Goal: Task Accomplishment & Management: Manage account settings

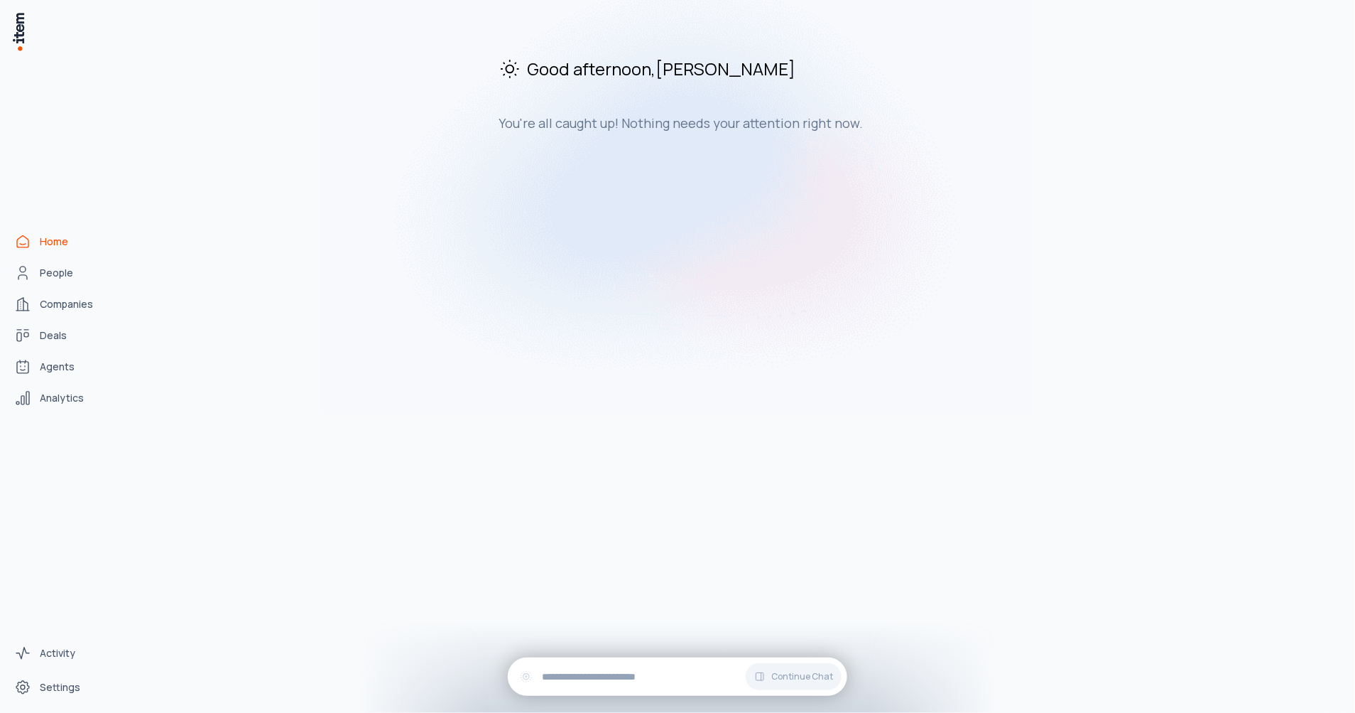
click at [438, 285] on div "Good afternoon , Luis You're all caught up! Nothing needs your attention right …" at bounding box center [737, 361] width 1213 height 701
drag, startPoint x: 1242, startPoint y: 1, endPoint x: 367, endPoint y: 385, distance: 955.9
click at [367, 385] on div "Good afternoon , Luis You're all caught up! Nothing needs your attention right …" at bounding box center [737, 361] width 1213 height 701
click at [58, 680] on span "Settings" at bounding box center [60, 687] width 40 height 14
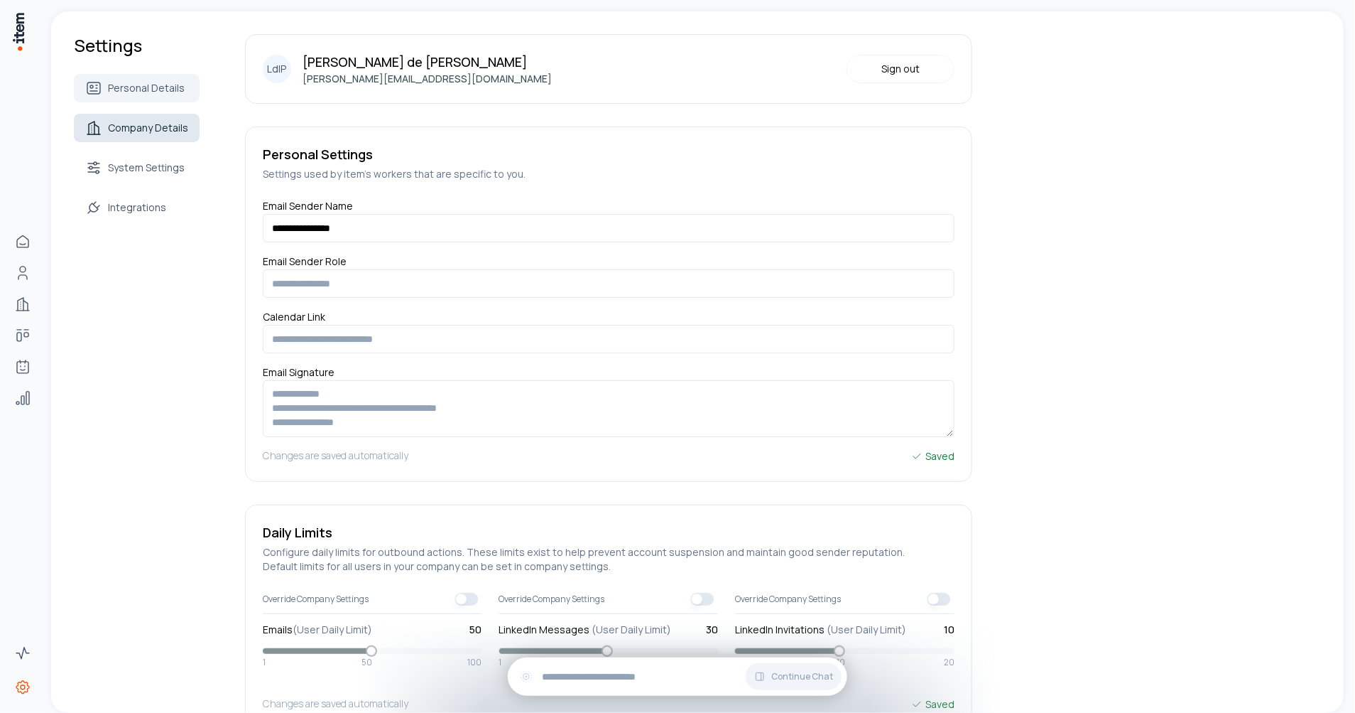
click at [150, 126] on span "Company Details" at bounding box center [148, 128] width 80 height 14
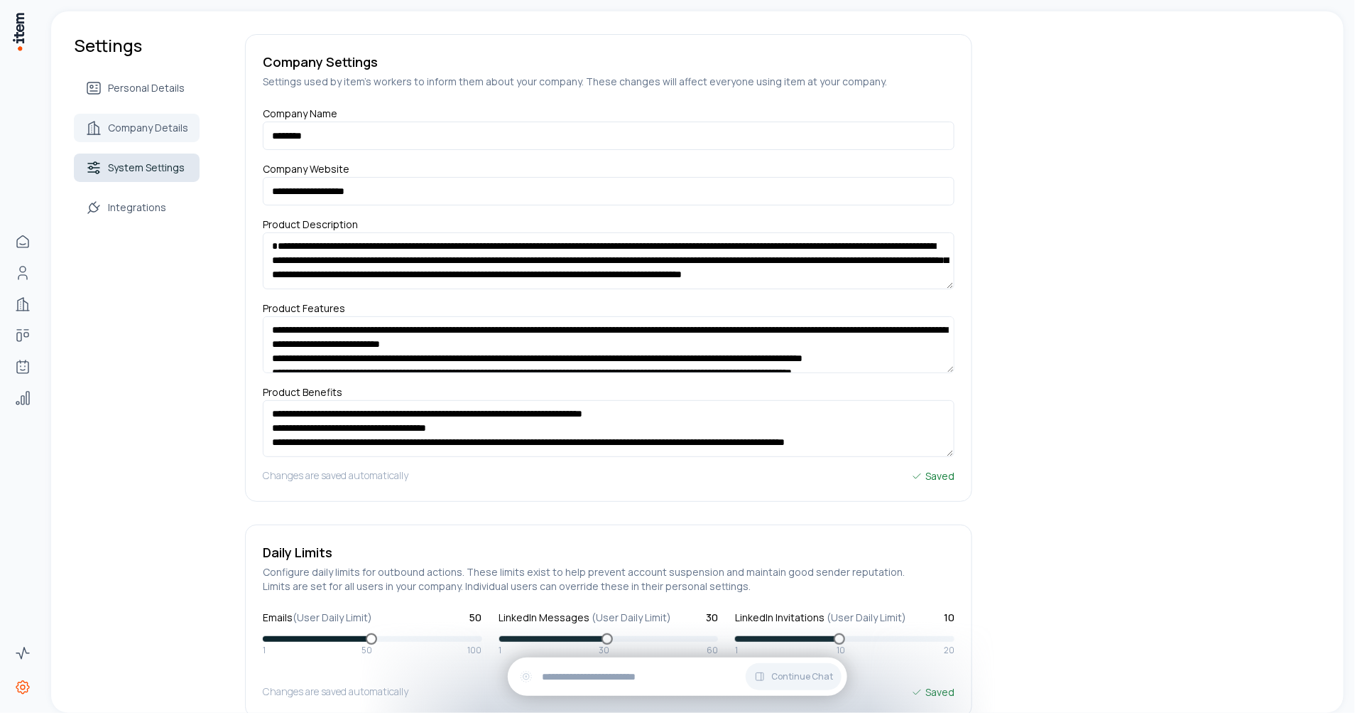
click at [151, 159] on link "System Settings" at bounding box center [137, 167] width 126 height 28
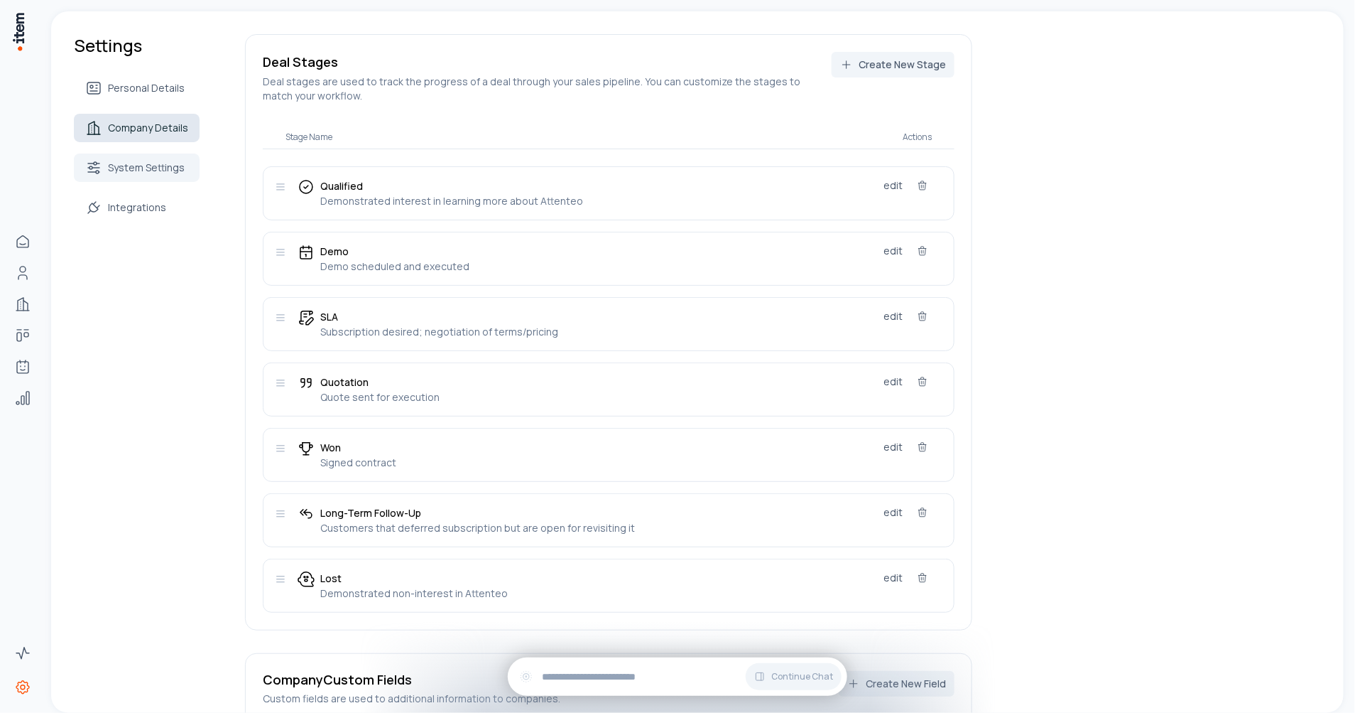
click at [127, 131] on span "Company Details" at bounding box center [148, 128] width 80 height 14
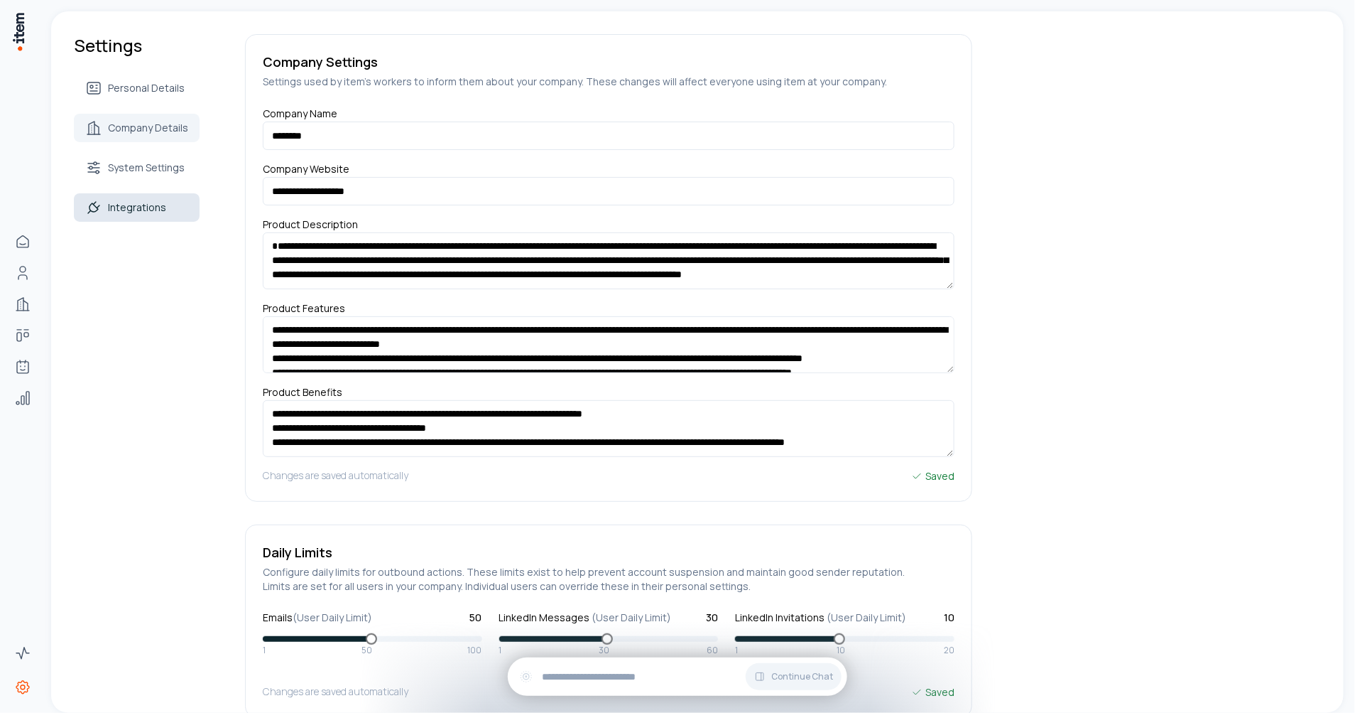
click at [143, 201] on span "Integrations" at bounding box center [137, 207] width 58 height 14
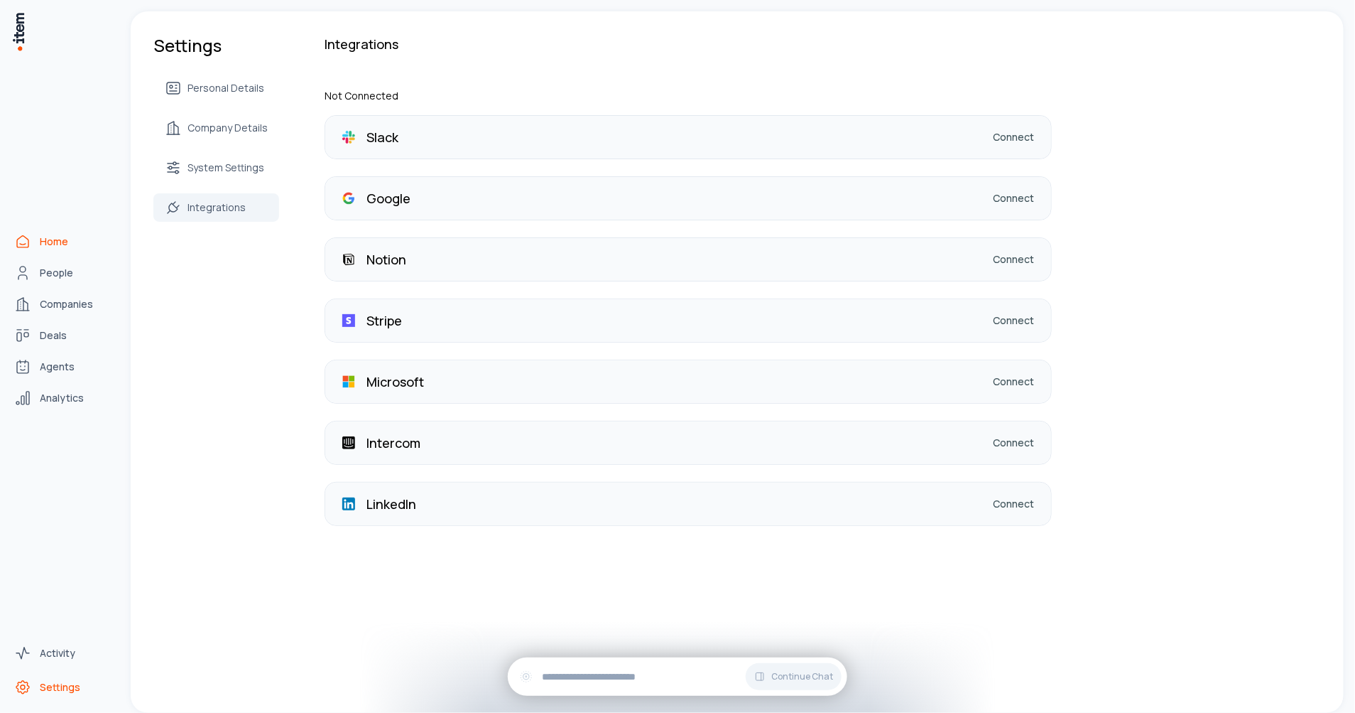
click at [38, 246] on link "Home" at bounding box center [63, 241] width 108 height 28
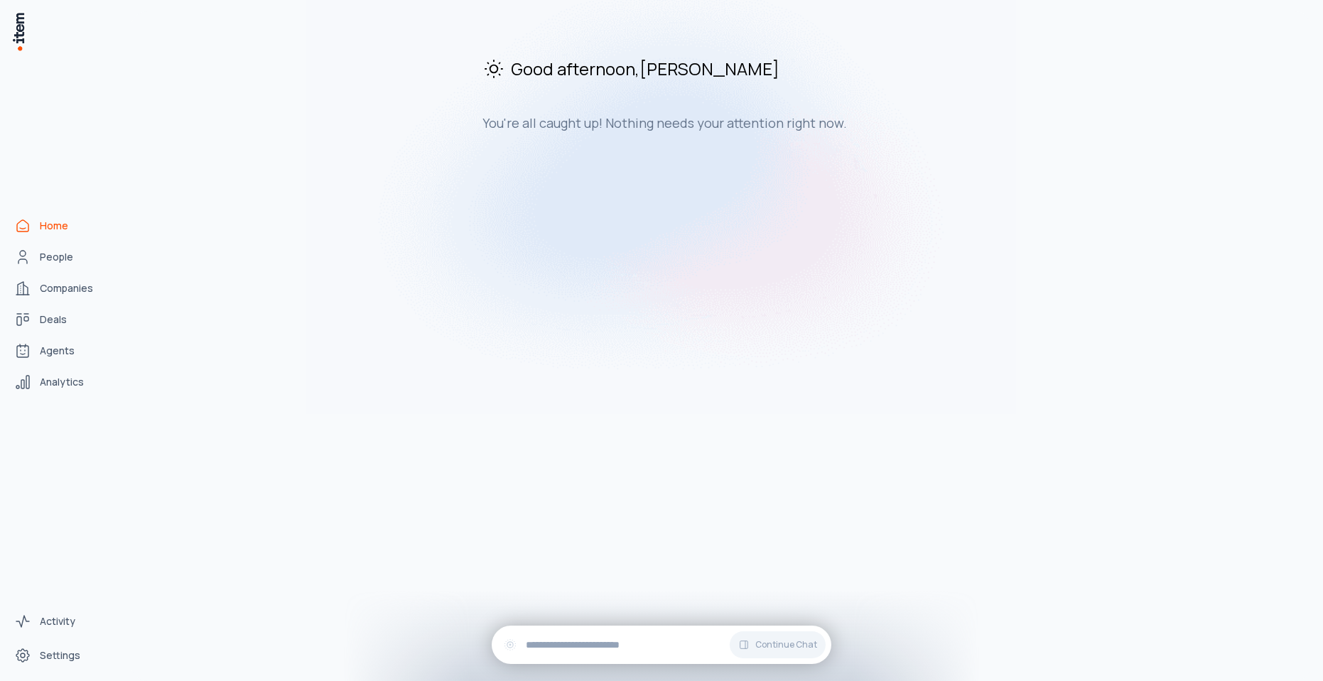
click at [18, 31] on img at bounding box center [18, 31] width 14 height 40
click at [62, 353] on span "Agents" at bounding box center [57, 351] width 35 height 14
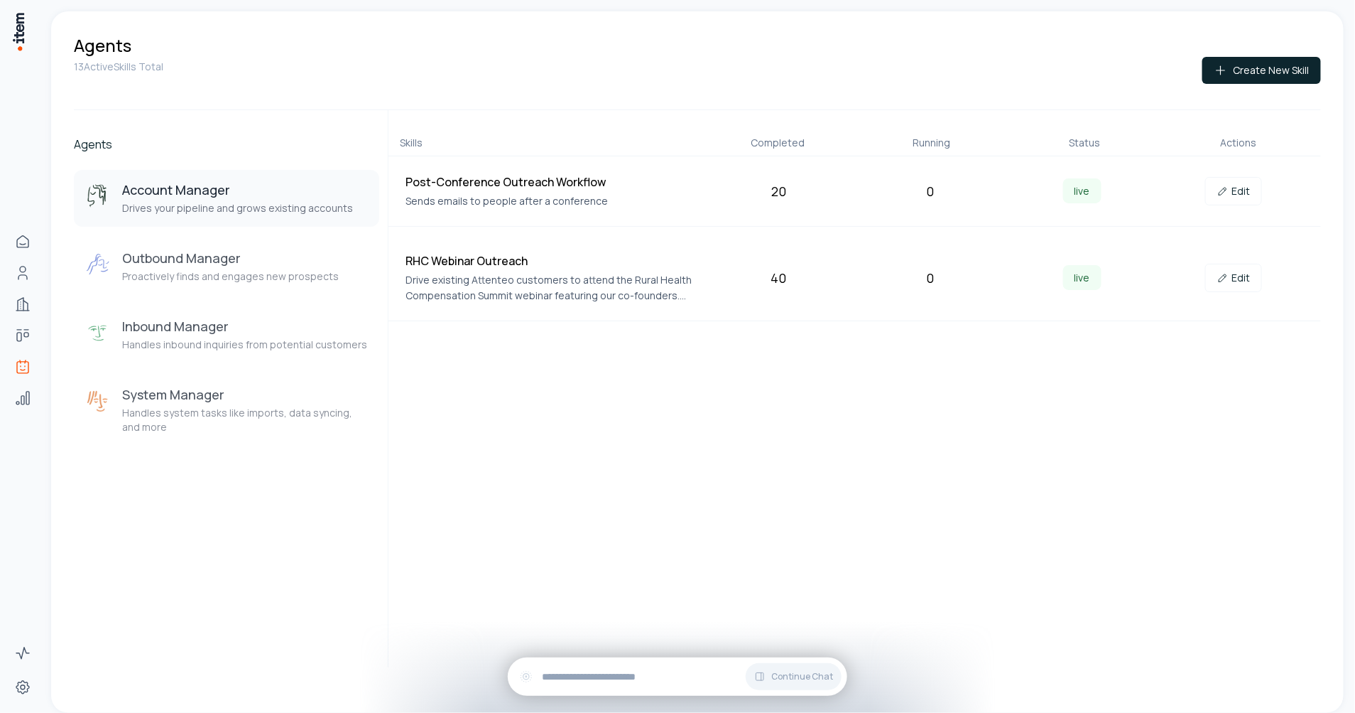
click at [180, 197] on h3 "Account Manager" at bounding box center [237, 189] width 231 height 17
click at [567, 182] on h4 "Post-Conference Outreach Workflow" at bounding box center [552, 181] width 292 height 17
click at [779, 192] on div "20" at bounding box center [779, 191] width 141 height 20
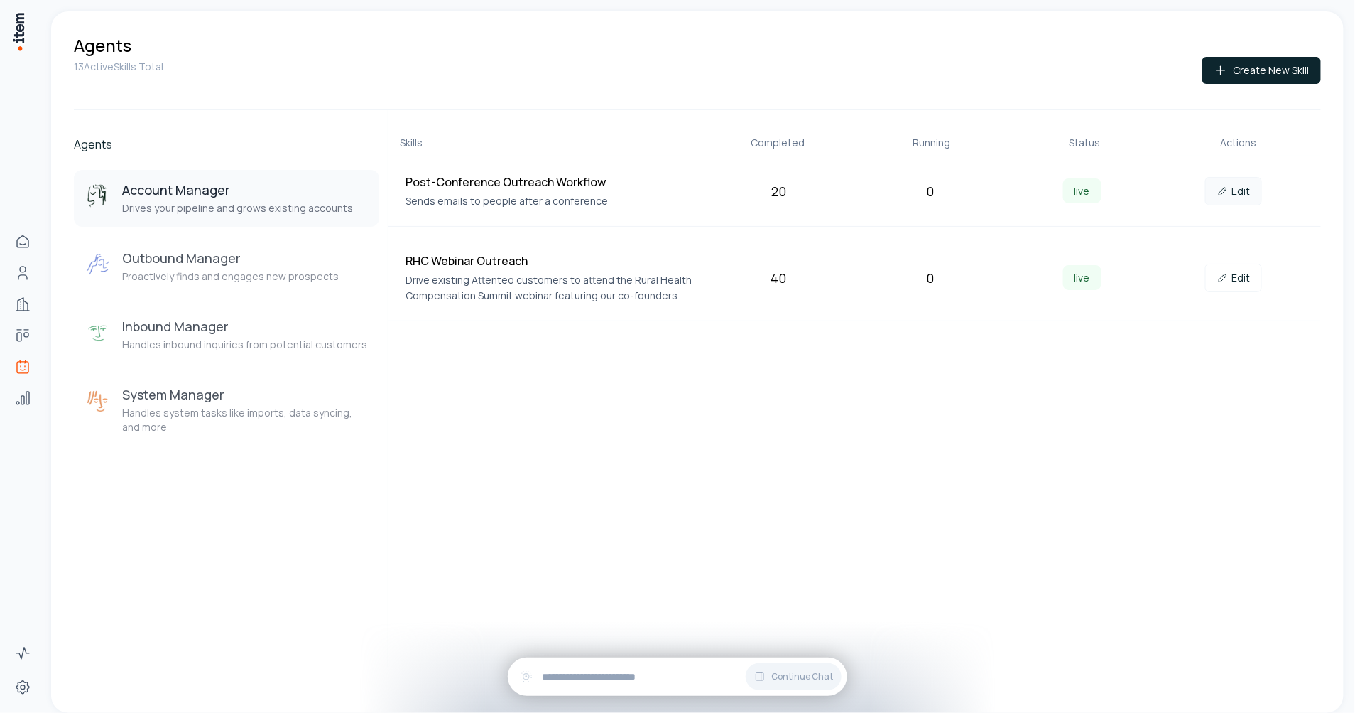
click at [1235, 186] on link "Edit" at bounding box center [1234, 191] width 57 height 28
click at [205, 254] on h3 "Outbound Manager" at bounding box center [230, 257] width 217 height 17
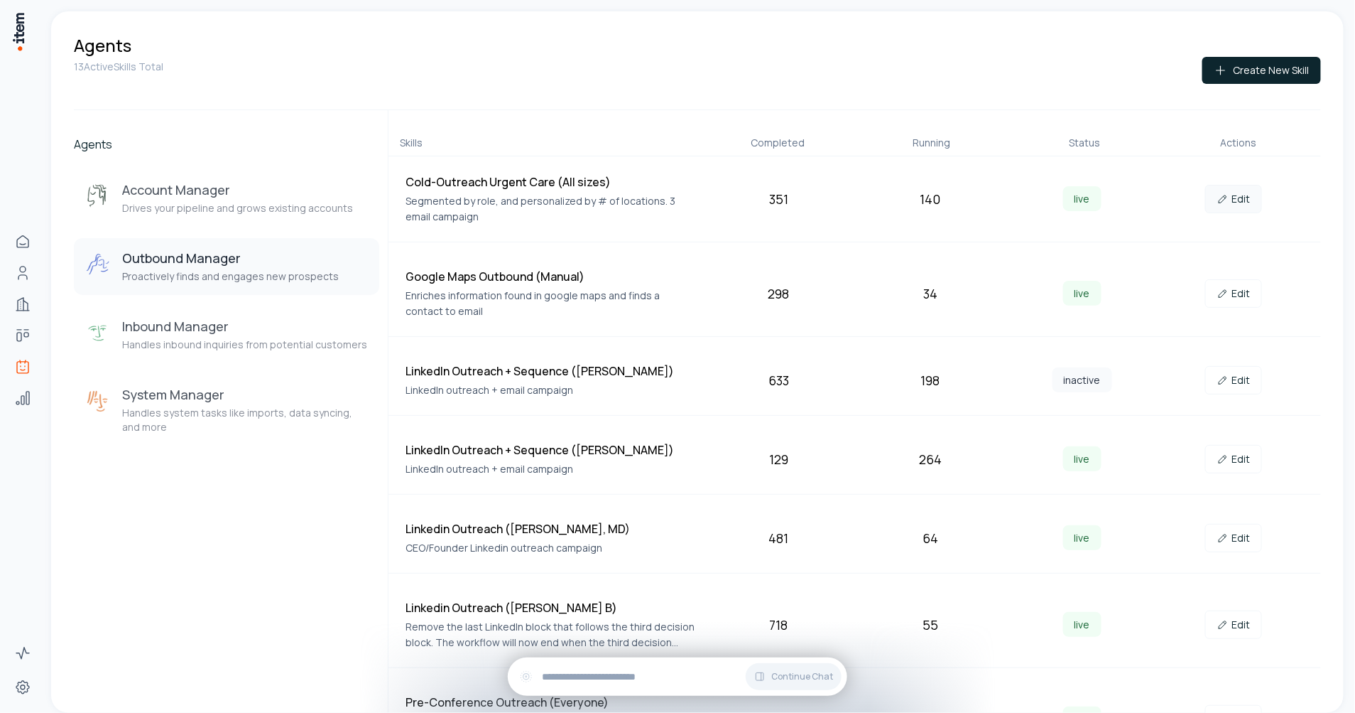
click at [1219, 193] on icon at bounding box center [1223, 198] width 11 height 11
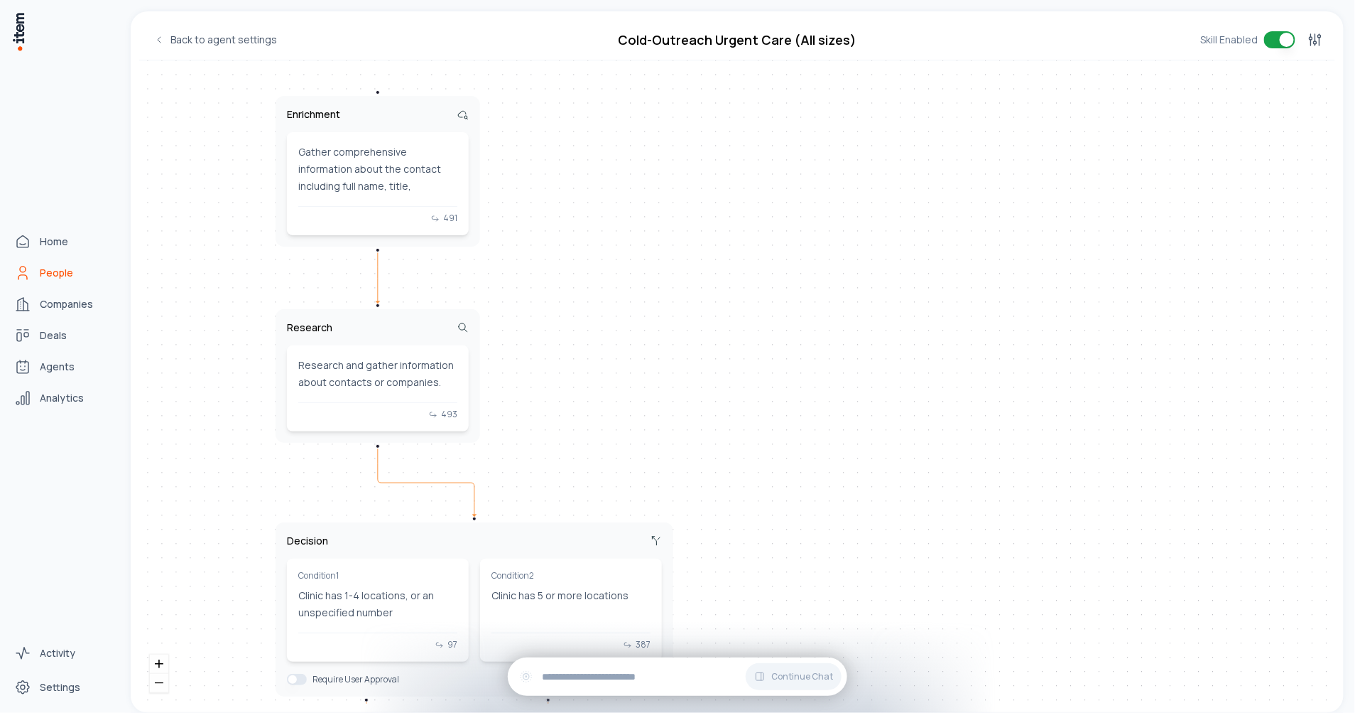
click at [31, 268] on icon "People" at bounding box center [22, 272] width 17 height 17
click at [42, 270] on span "People" at bounding box center [56, 273] width 33 height 14
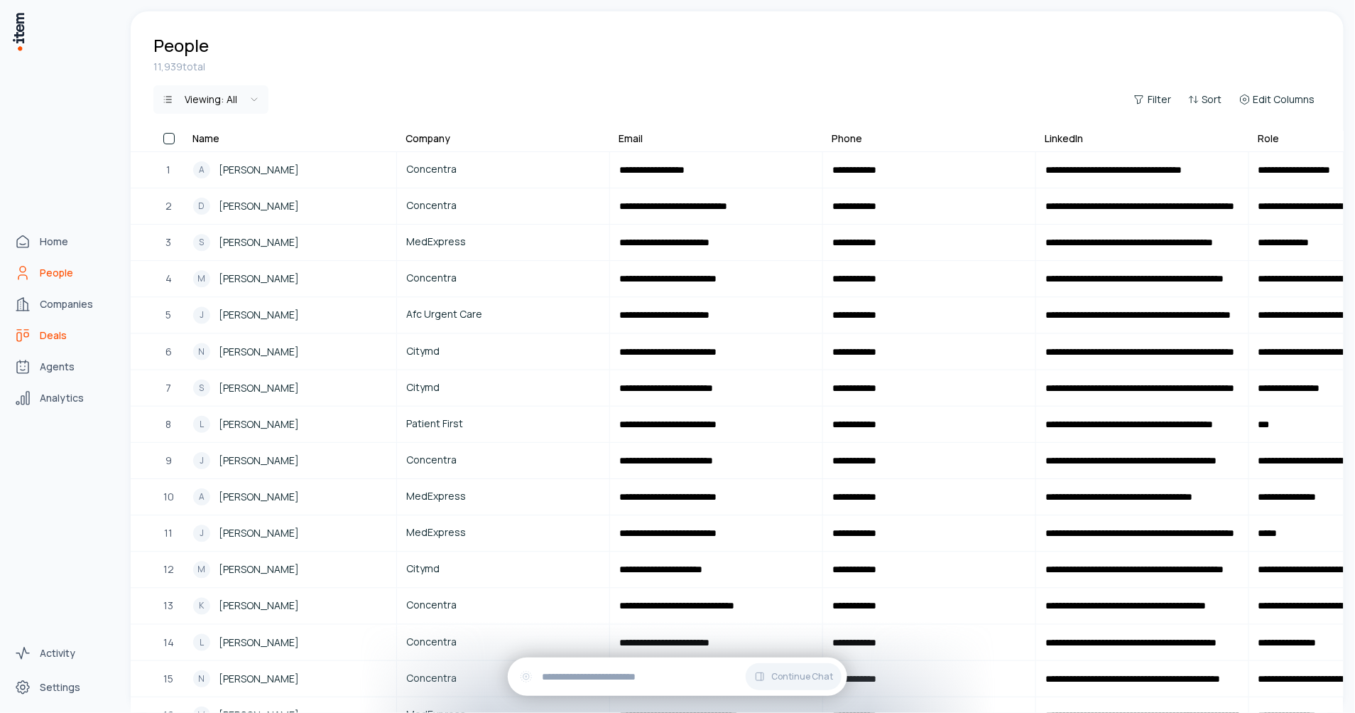
click at [58, 334] on span "Deals" at bounding box center [53, 335] width 27 height 14
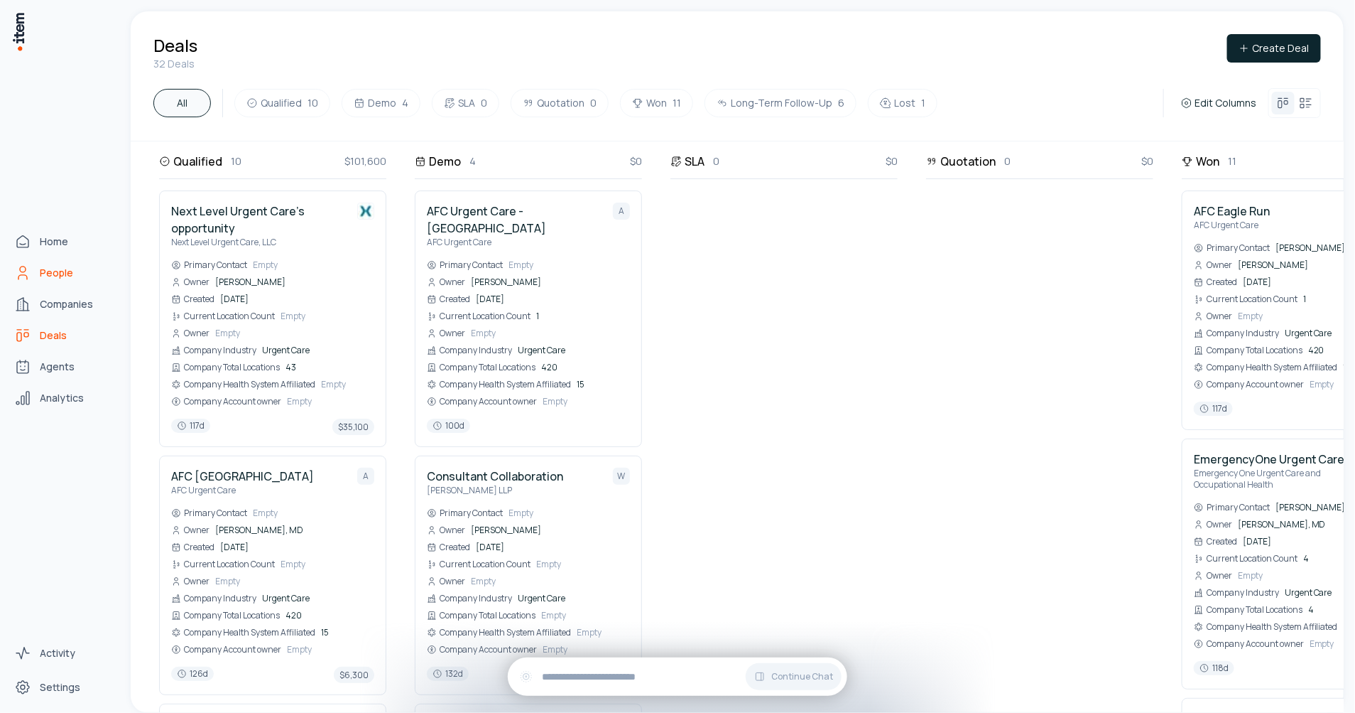
click at [52, 277] on span "People" at bounding box center [56, 273] width 33 height 14
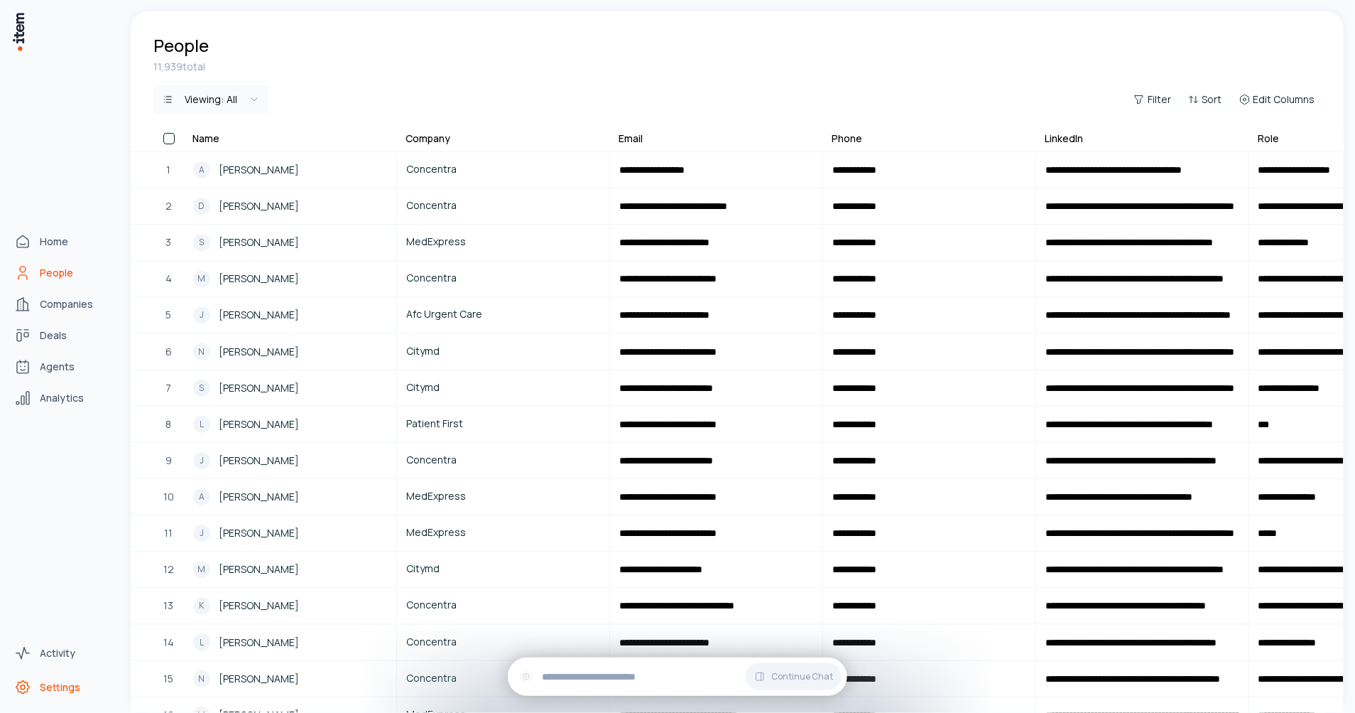
click at [72, 681] on span "Settings" at bounding box center [60, 687] width 40 height 14
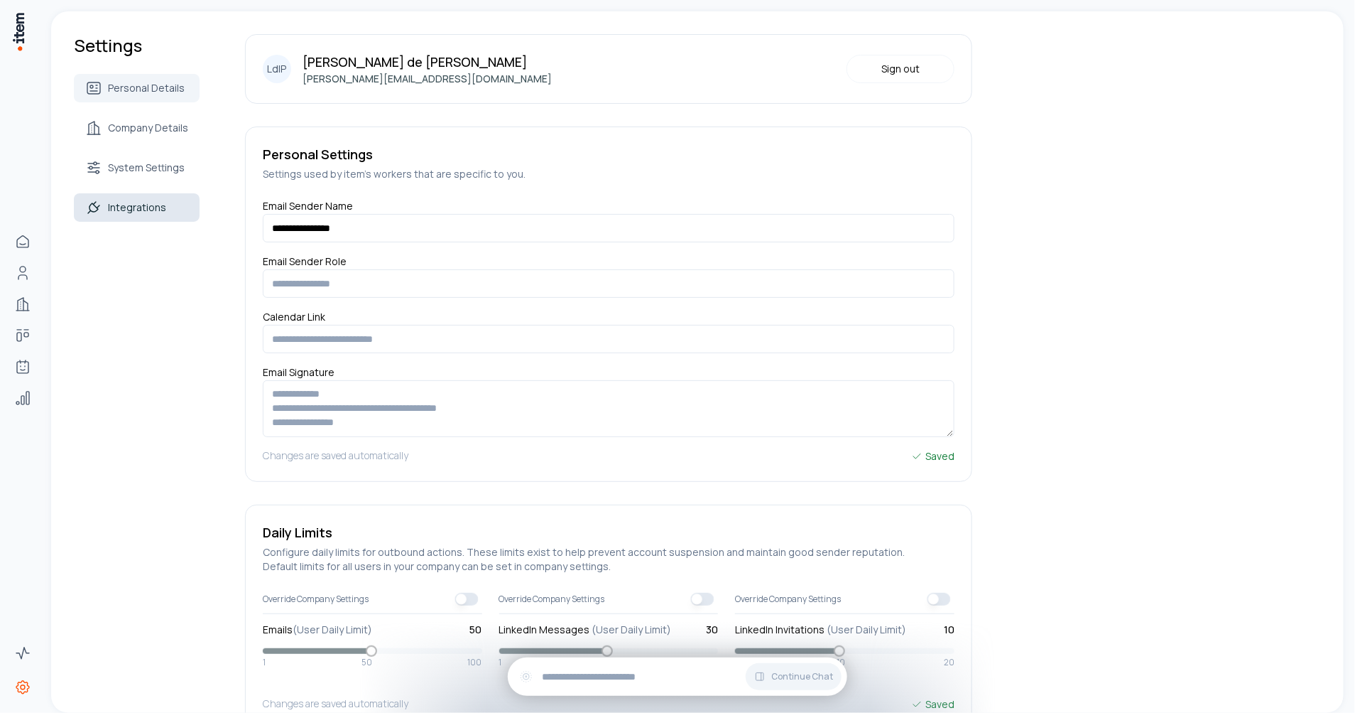
click at [140, 206] on span "Integrations" at bounding box center [137, 207] width 58 height 14
